Goal: Transaction & Acquisition: Purchase product/service

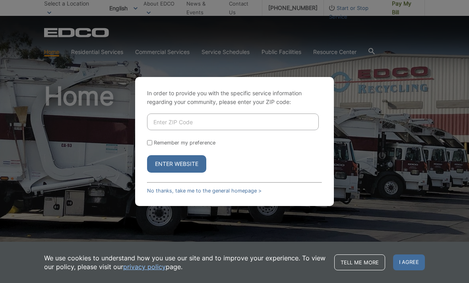
click at [166, 130] on input "Enter ZIP Code" at bounding box center [233, 122] width 172 height 17
type input "91941"
click at [190, 173] on button "Enter Website" at bounding box center [176, 163] width 59 height 17
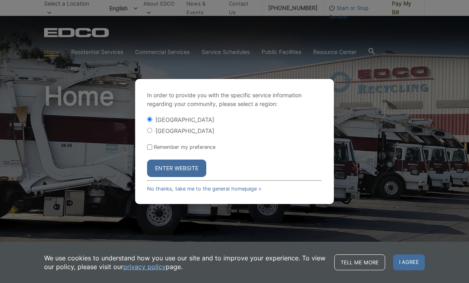
click at [152, 133] on input "[GEOGRAPHIC_DATA]" at bounding box center [149, 130] width 5 height 5
radio input "true"
click at [190, 177] on button "Enter Website" at bounding box center [176, 168] width 59 height 17
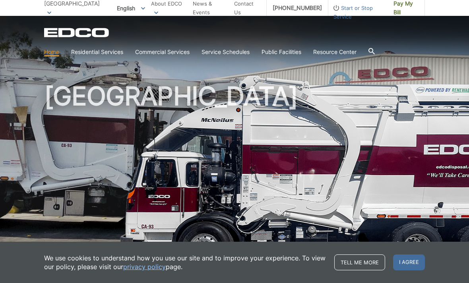
click at [301, 193] on h1 "[GEOGRAPHIC_DATA]" at bounding box center [234, 170] width 381 height 174
click at [59, 55] on link "Home" at bounding box center [51, 52] width 15 height 9
click at [146, 267] on link "privacy policy" at bounding box center [144, 267] width 43 height 9
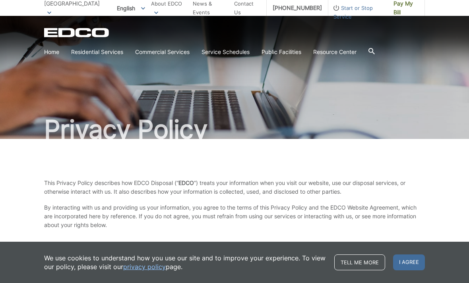
click at [406, 259] on span "I agree" at bounding box center [409, 263] width 32 height 16
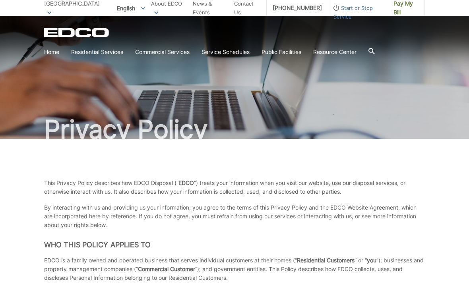
click at [394, 4] on span "Pay My Bill" at bounding box center [405, 7] width 25 height 17
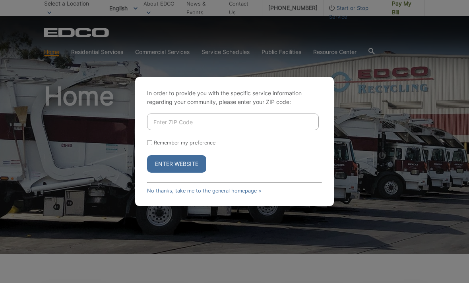
click at [161, 130] on input "Enter ZIP Code" at bounding box center [233, 122] width 172 height 17
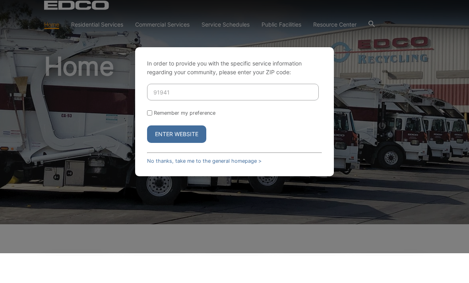
scroll to position [12, 0]
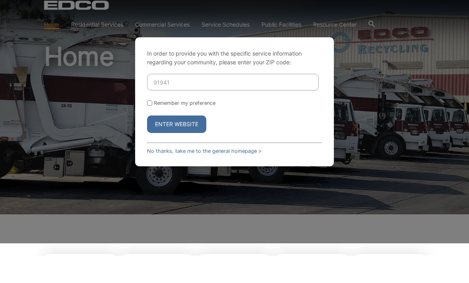
type input "91941"
click at [176, 143] on button "Enter Website" at bounding box center [176, 151] width 59 height 17
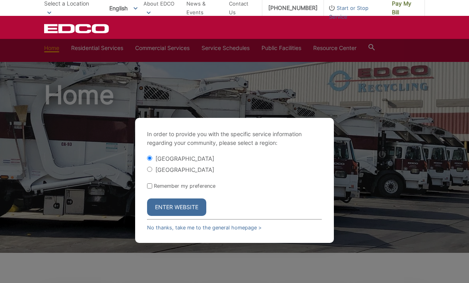
scroll to position [0, 0]
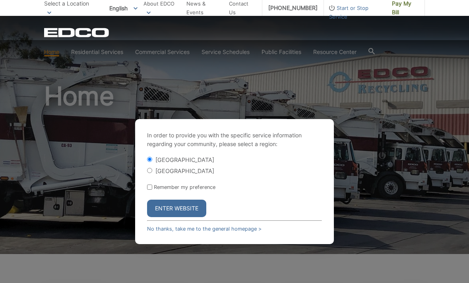
click at [147, 189] on form "[GEOGRAPHIC_DATA] [GEOGRAPHIC_DATA] Remember my preference Enter Website" at bounding box center [234, 187] width 175 height 62
click at [145, 184] on div "In order to provide you with the specific service information regarding your co…" at bounding box center [234, 181] width 199 height 125
click at [149, 173] on input "[GEOGRAPHIC_DATA]" at bounding box center [149, 170] width 5 height 5
radio input "true"
click at [182, 217] on button "Enter Website" at bounding box center [176, 208] width 59 height 17
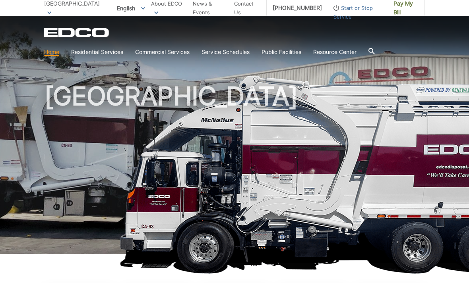
click at [397, 5] on span "Pay My Bill" at bounding box center [405, 7] width 25 height 17
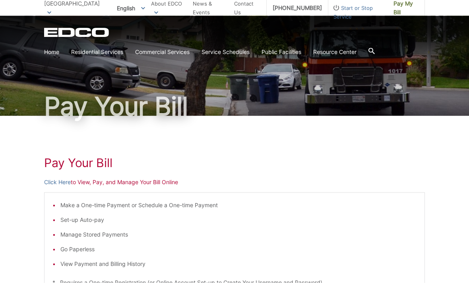
scroll to position [24, 0]
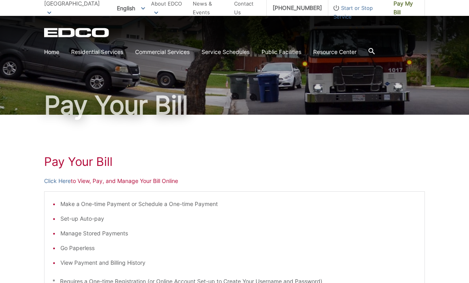
click at [147, 181] on p "Click Here to View, Pay, and Manage Your Bill Online" at bounding box center [234, 181] width 381 height 9
click at [56, 181] on link "Click Here" at bounding box center [57, 181] width 27 height 9
